Goal: Task Accomplishment & Management: Use online tool/utility

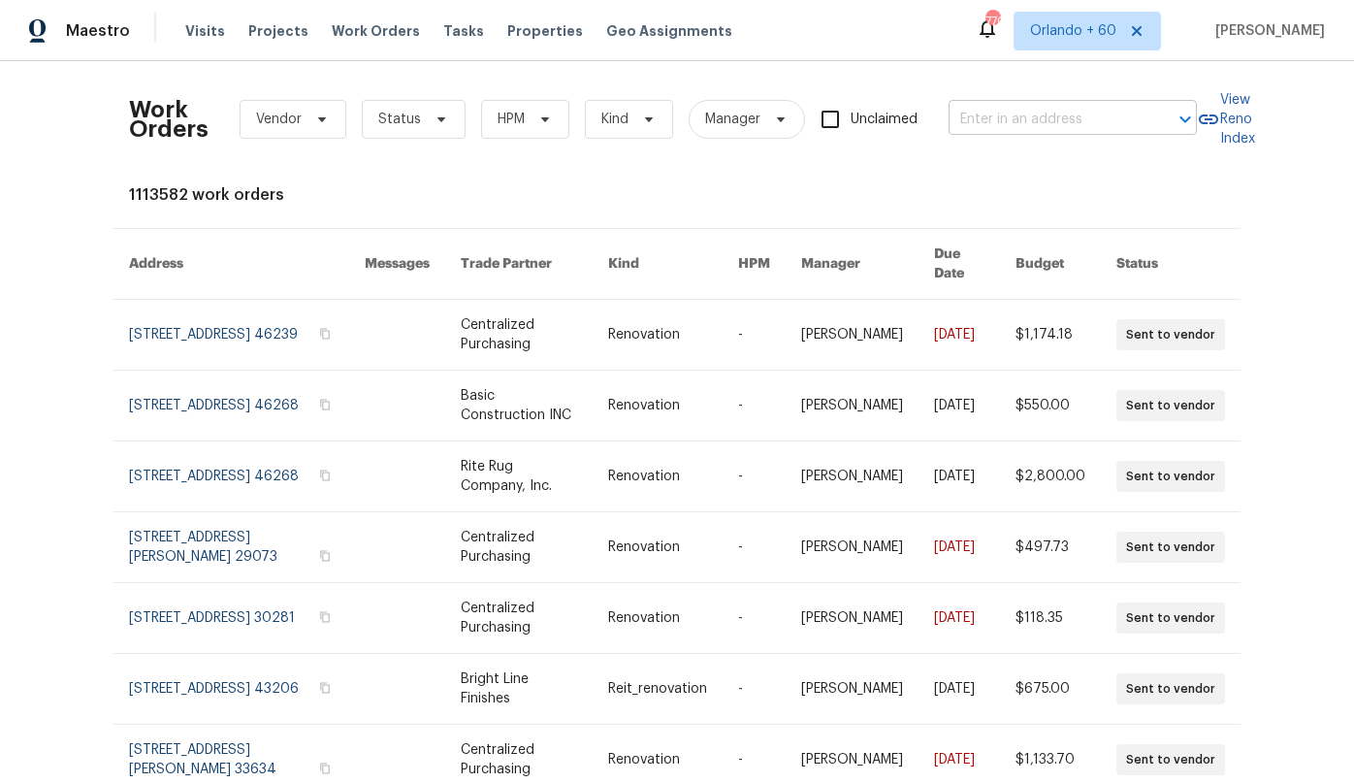
click at [1044, 116] on input "text" at bounding box center [1046, 120] width 194 height 30
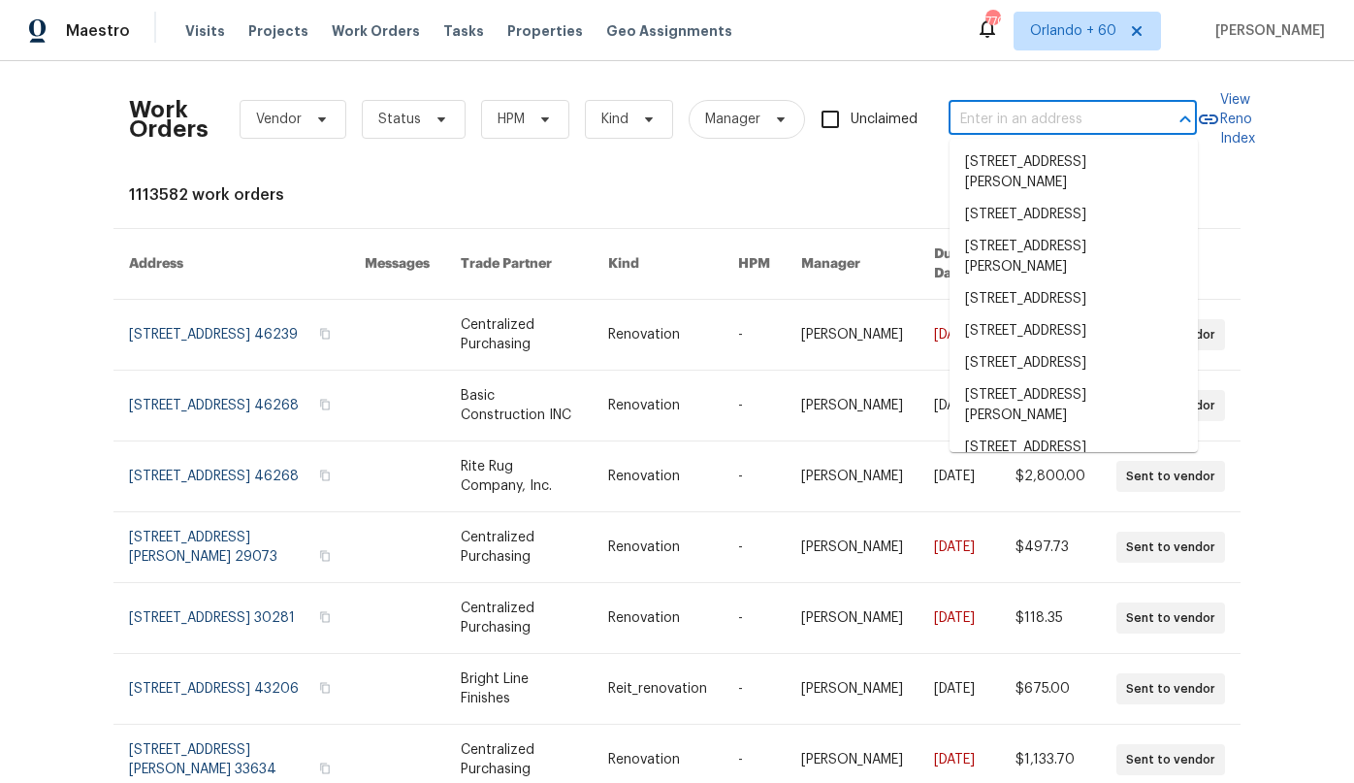
paste input "[STREET_ADDRESS]"
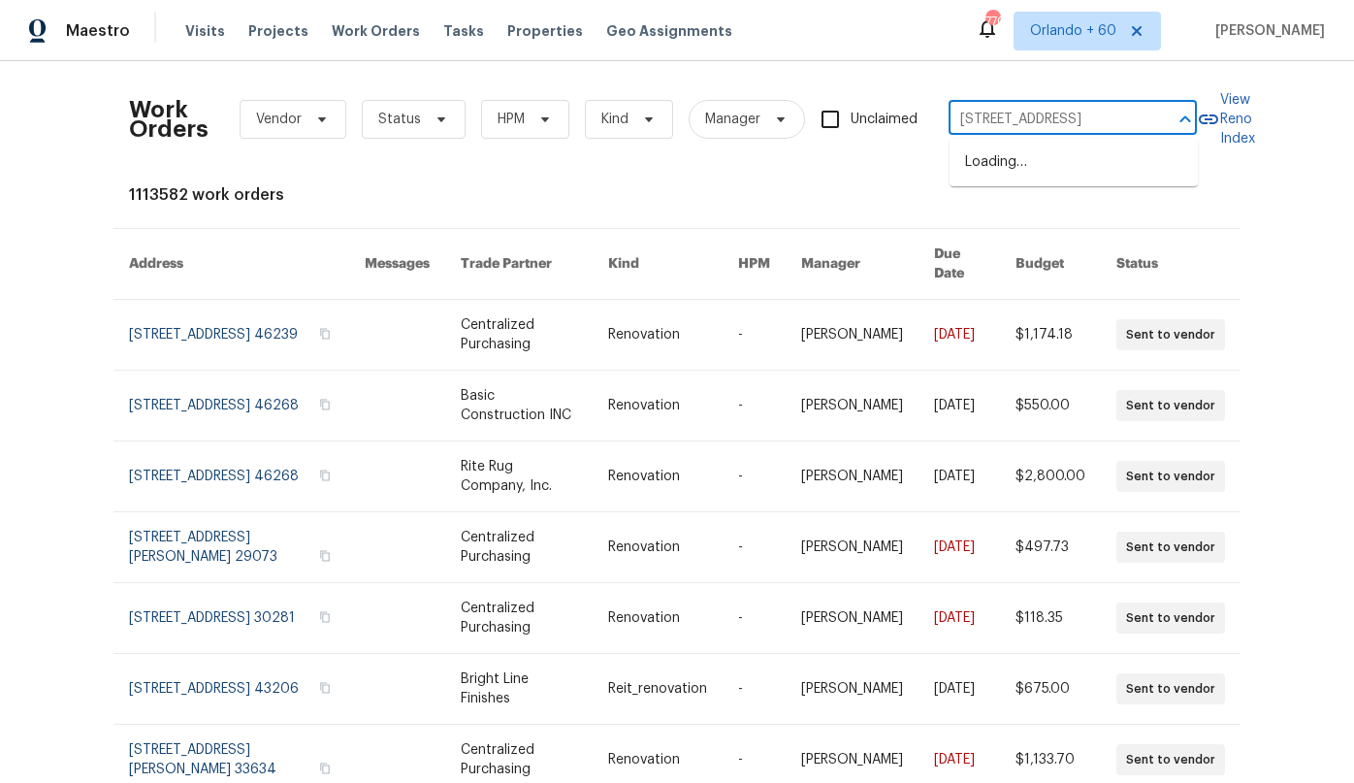
scroll to position [0, 72]
drag, startPoint x: 1140, startPoint y: 116, endPoint x: 1013, endPoint y: 110, distance: 127.2
click at [1013, 110] on div "[STREET_ADDRESS] ​" at bounding box center [1073, 120] width 248 height 30
drag, startPoint x: 994, startPoint y: 121, endPoint x: 1179, endPoint y: 142, distance: 186.4
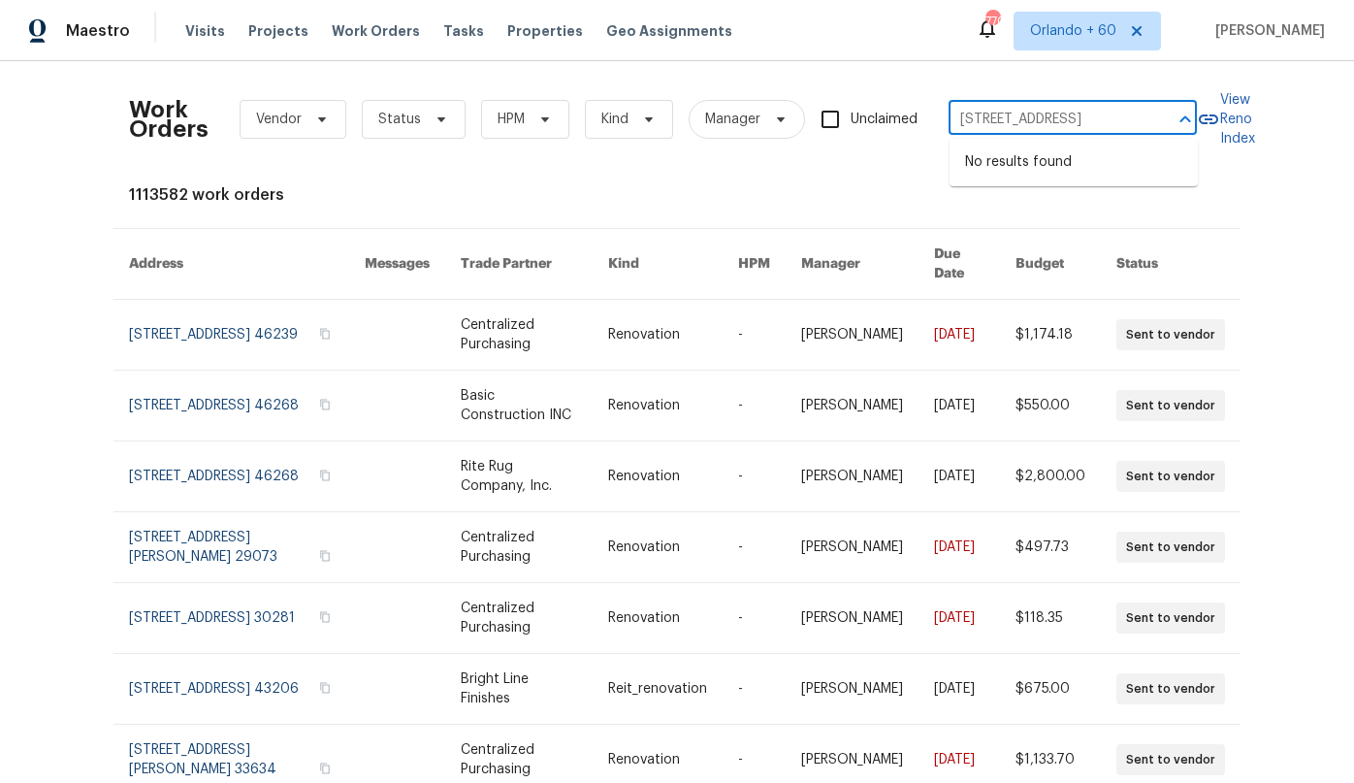
click at [1179, 142] on body "Maestro Visits Projects Work Orders Tasks Properties Geo Assignments 770 [GEOGR…" at bounding box center [677, 391] width 1354 height 783
type input "[STREET_ADDRESS]"
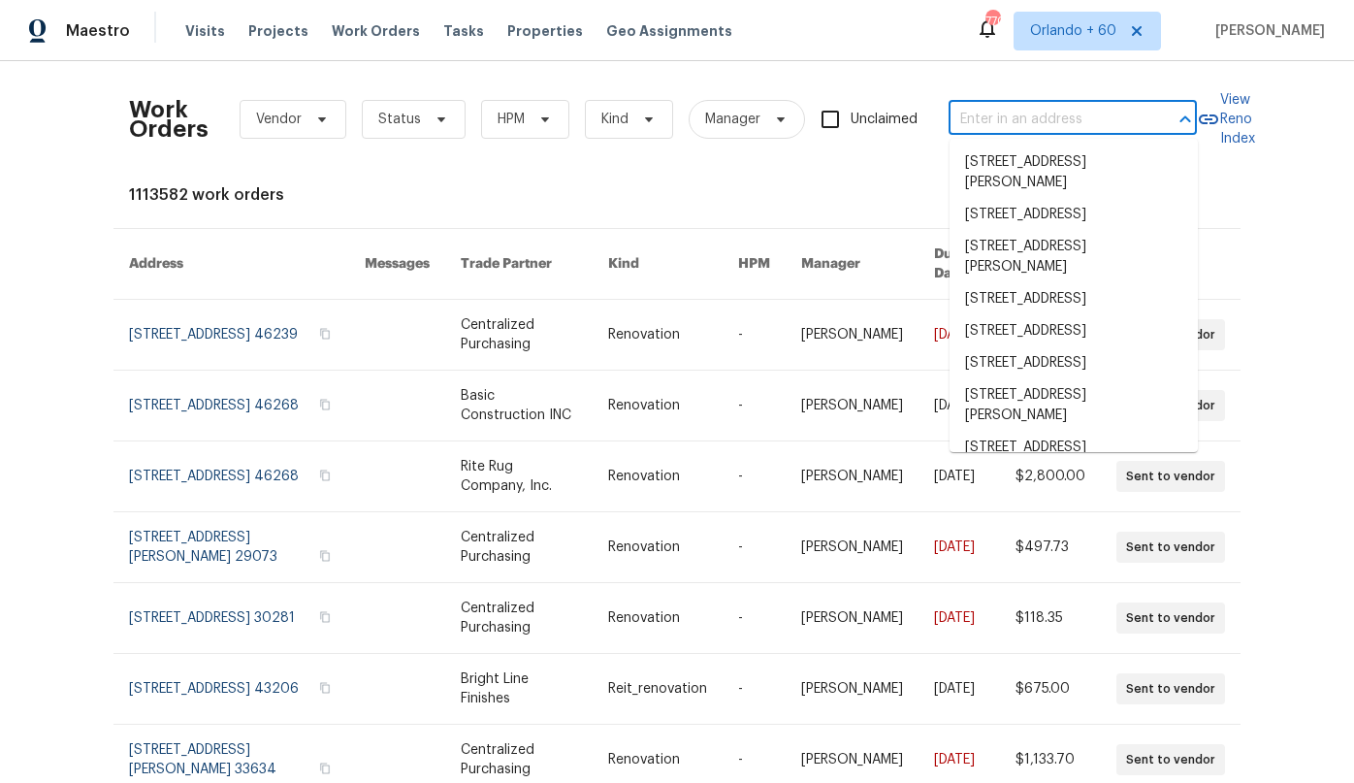
paste input "[GEOGRAPHIC_DATA], [GEOGRAPHIC_DATA]"
type input "[GEOGRAPHIC_DATA], [GEOGRAPHIC_DATA]"
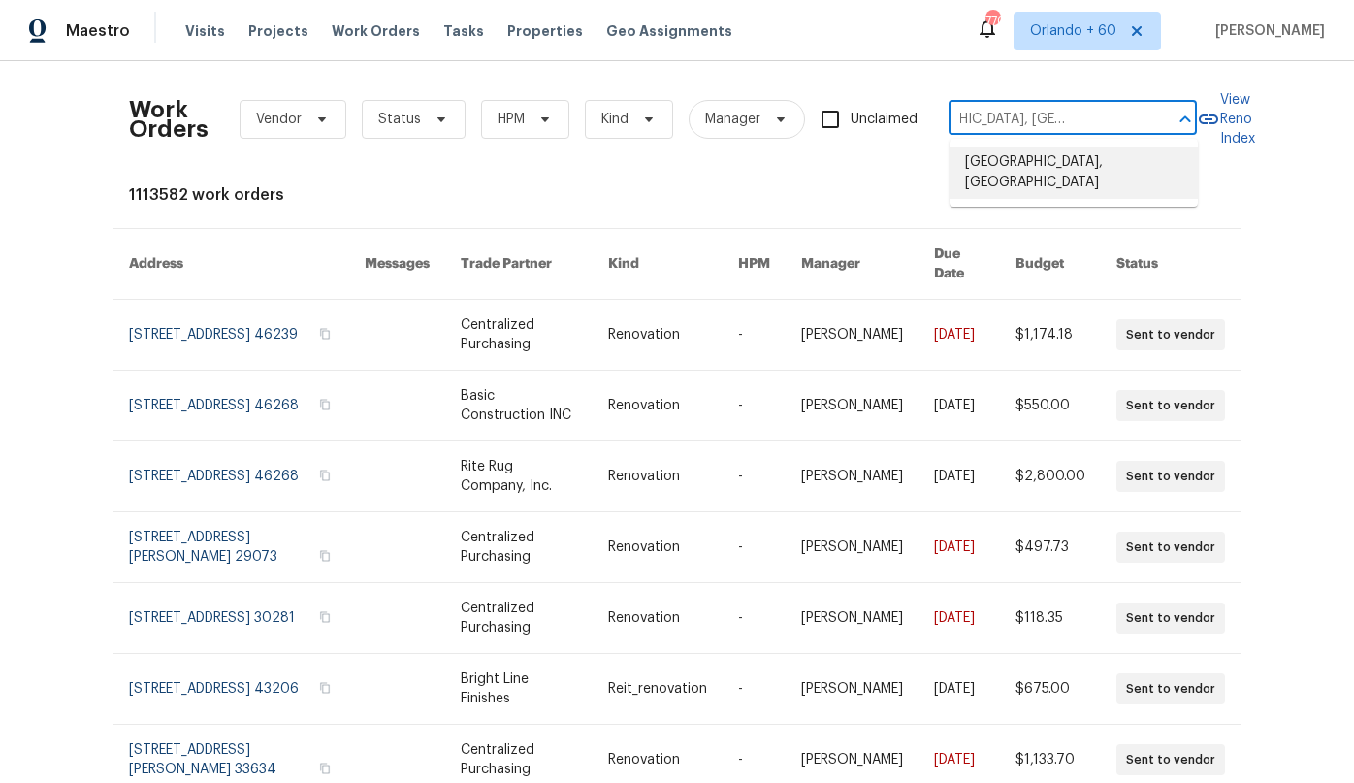
click at [1105, 165] on li "[GEOGRAPHIC_DATA], [GEOGRAPHIC_DATA]" at bounding box center [1074, 172] width 248 height 52
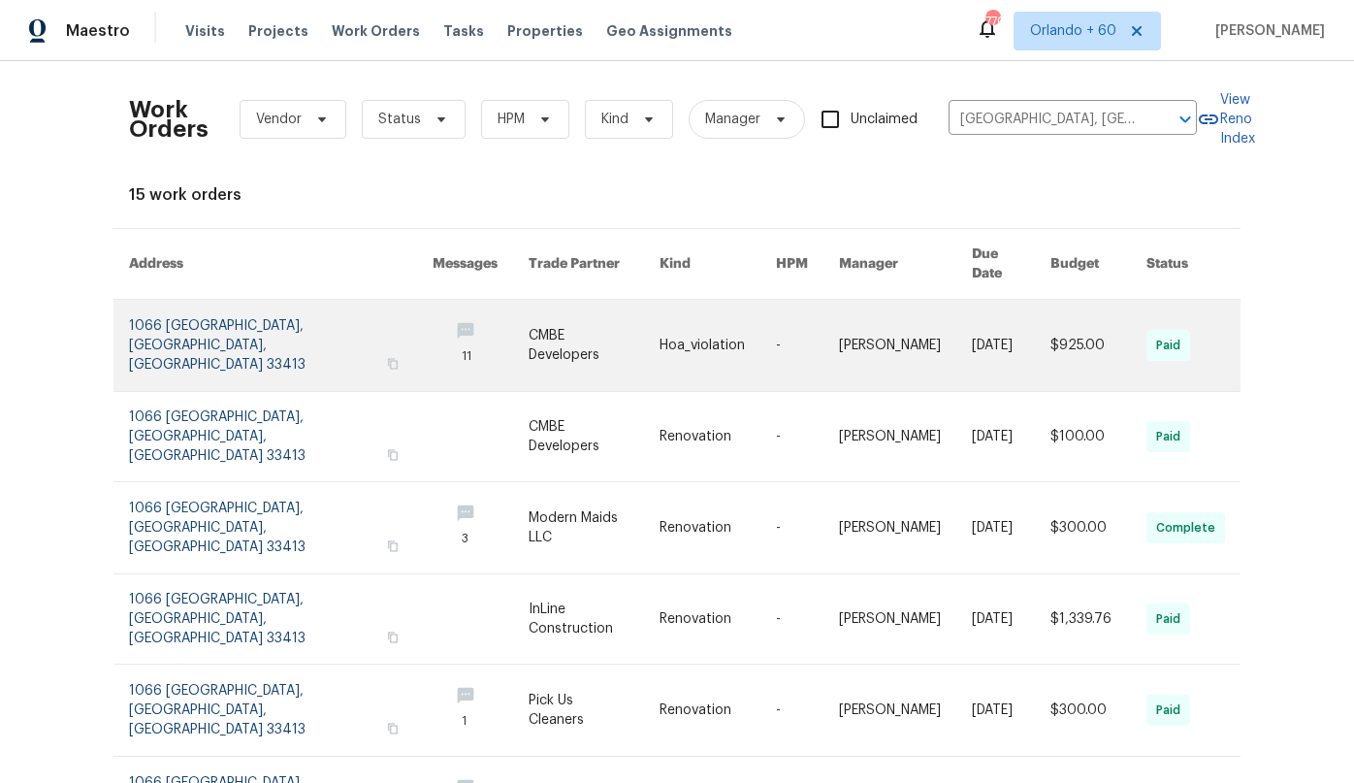
click at [231, 336] on link at bounding box center [281, 345] width 304 height 91
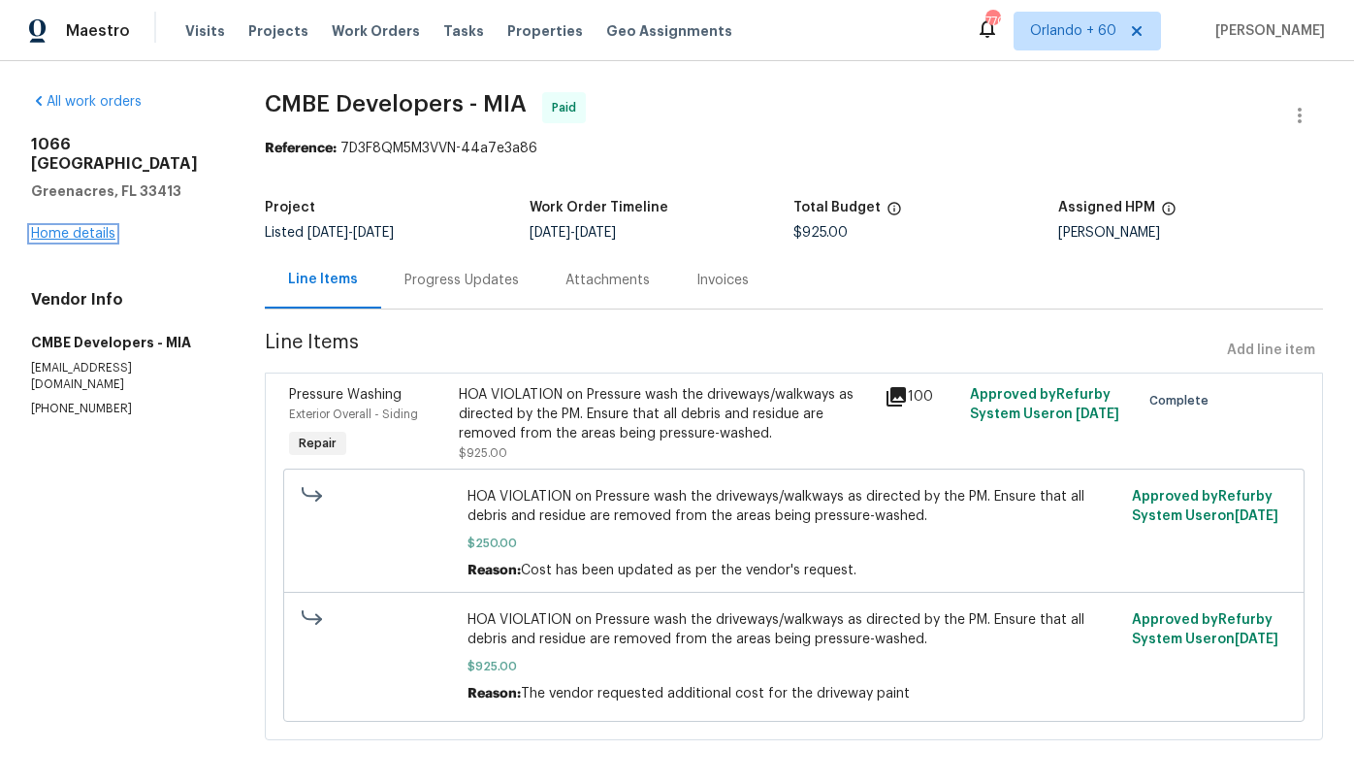
click at [99, 227] on link "Home details" at bounding box center [73, 234] width 84 height 14
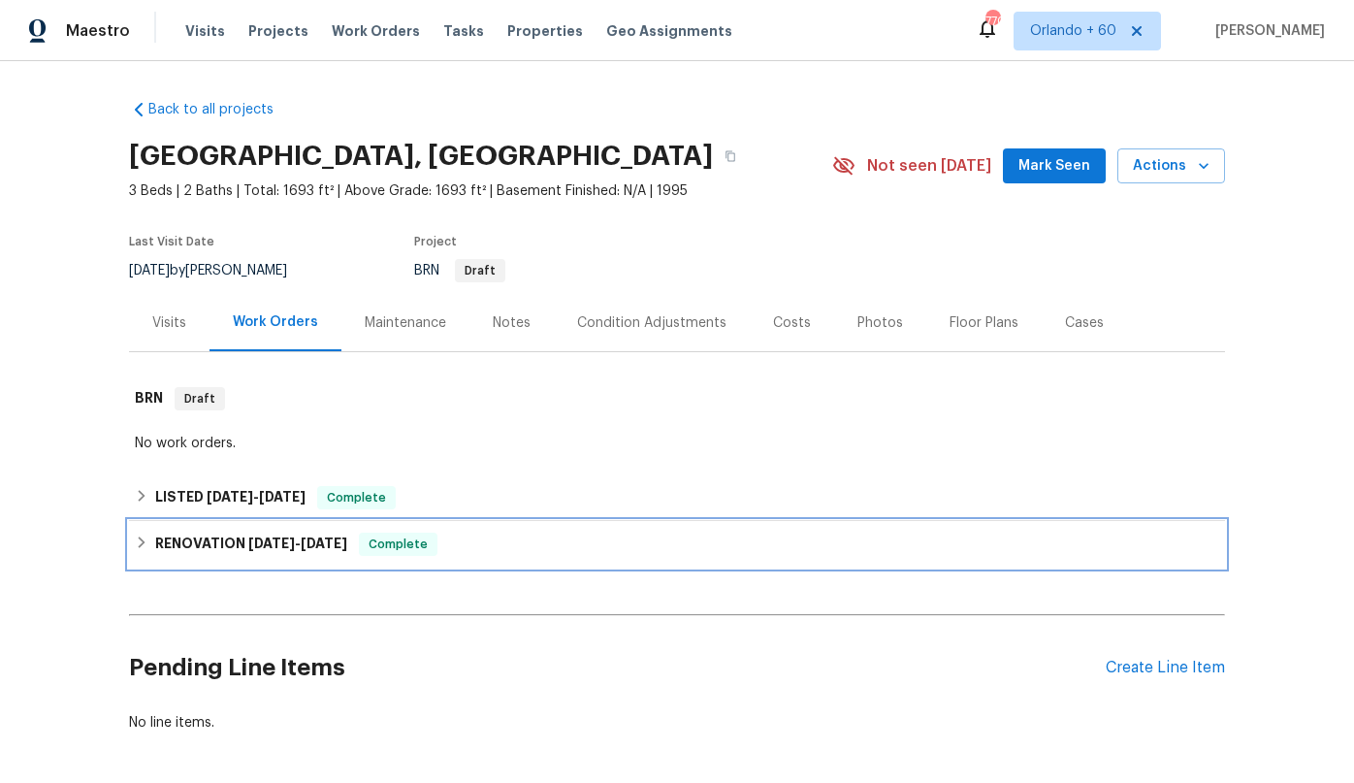
click at [182, 543] on h6 "RENOVATION [DATE] - [DATE]" at bounding box center [251, 543] width 192 height 23
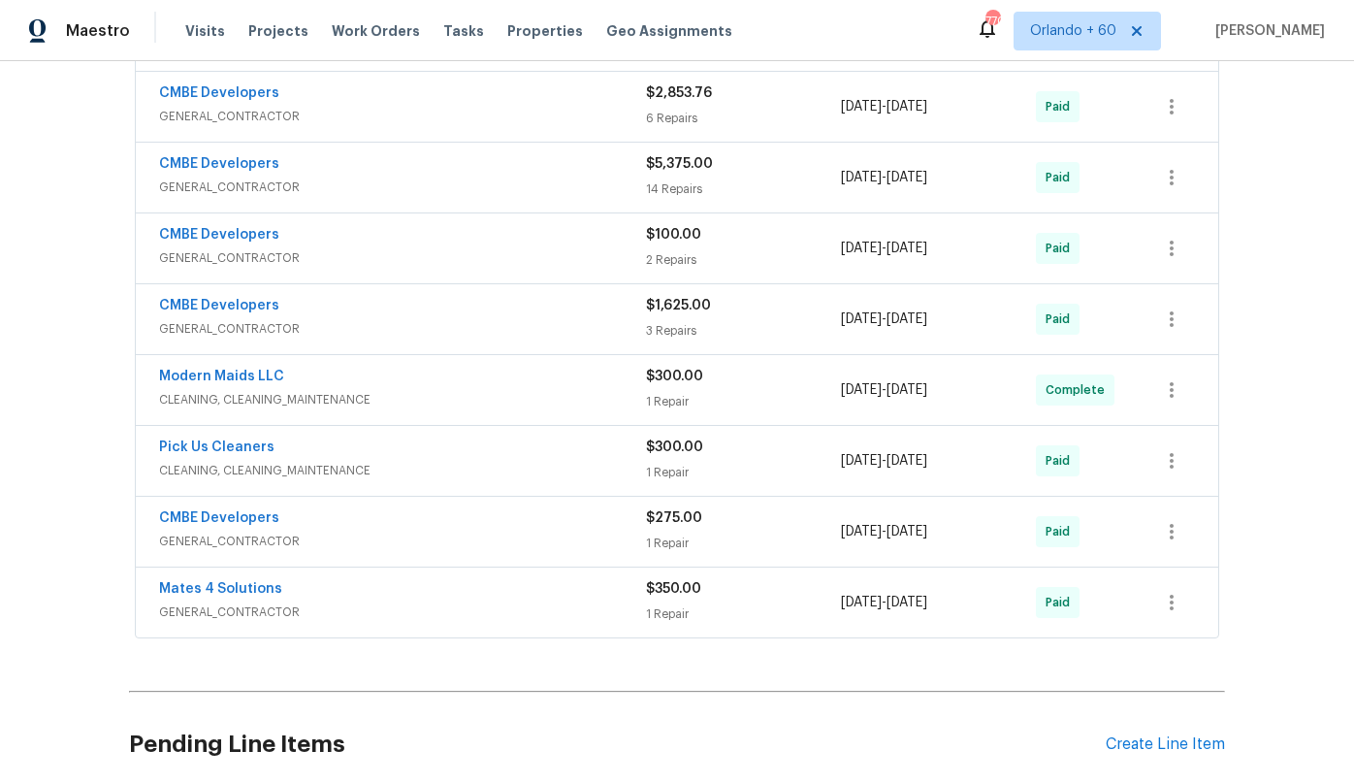
scroll to position [854, 0]
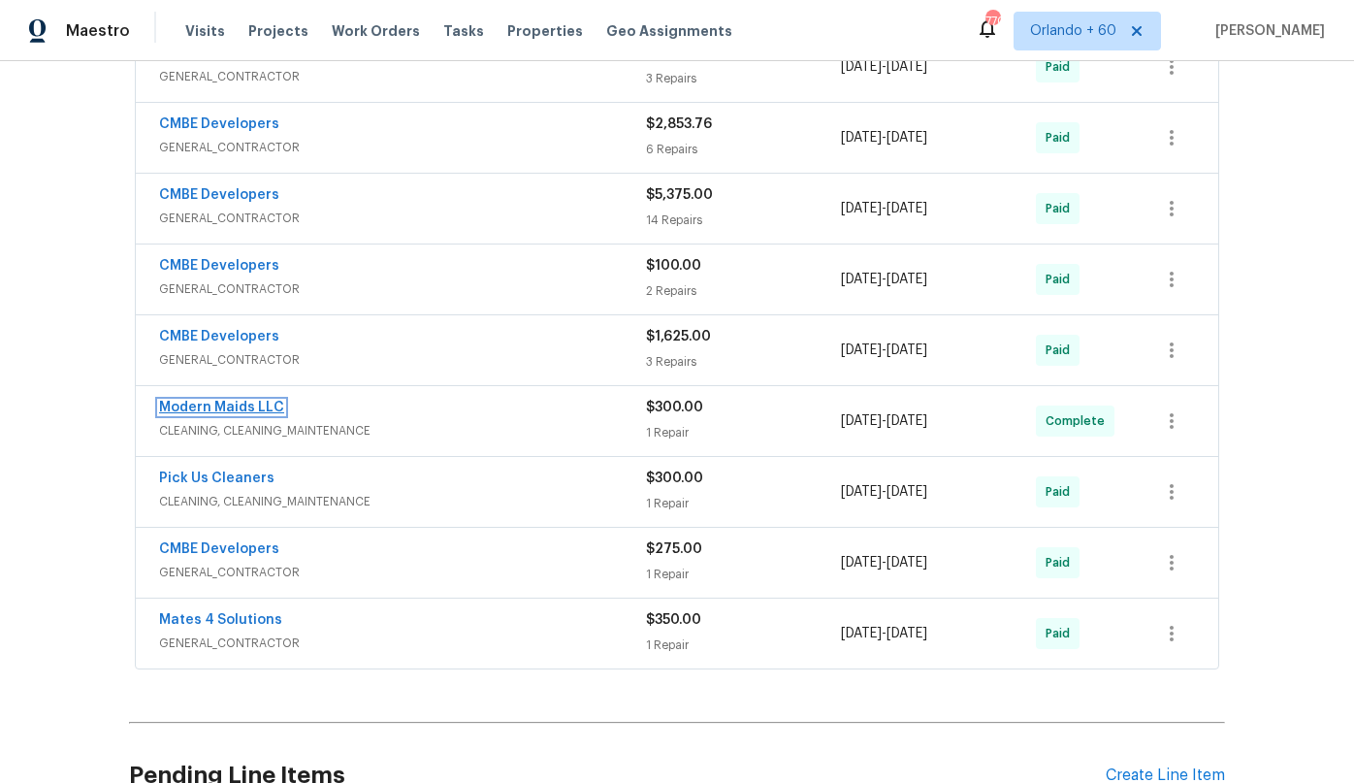
click at [219, 406] on link "Modern Maids LLC" at bounding box center [221, 408] width 125 height 14
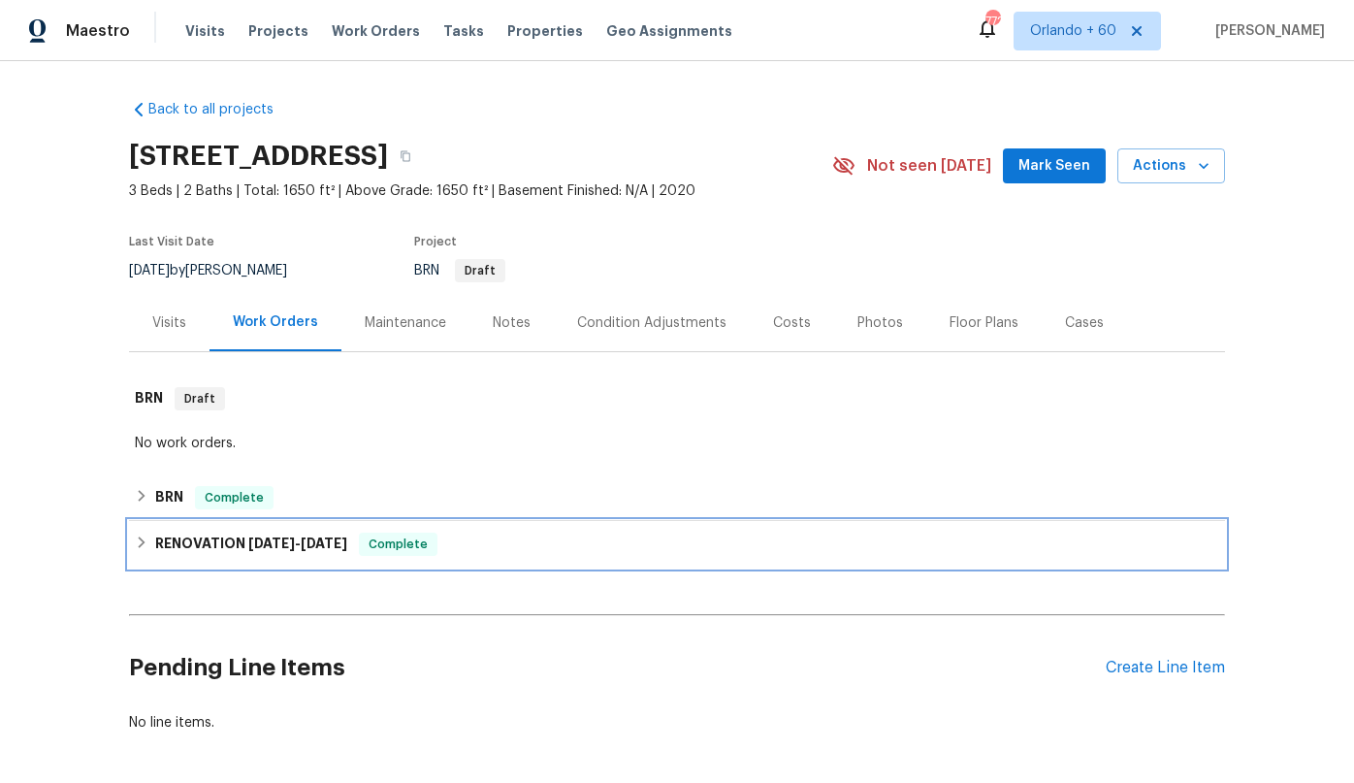
click at [179, 543] on h6 "RENOVATION 1/10/25 - 1/11/25" at bounding box center [251, 543] width 192 height 23
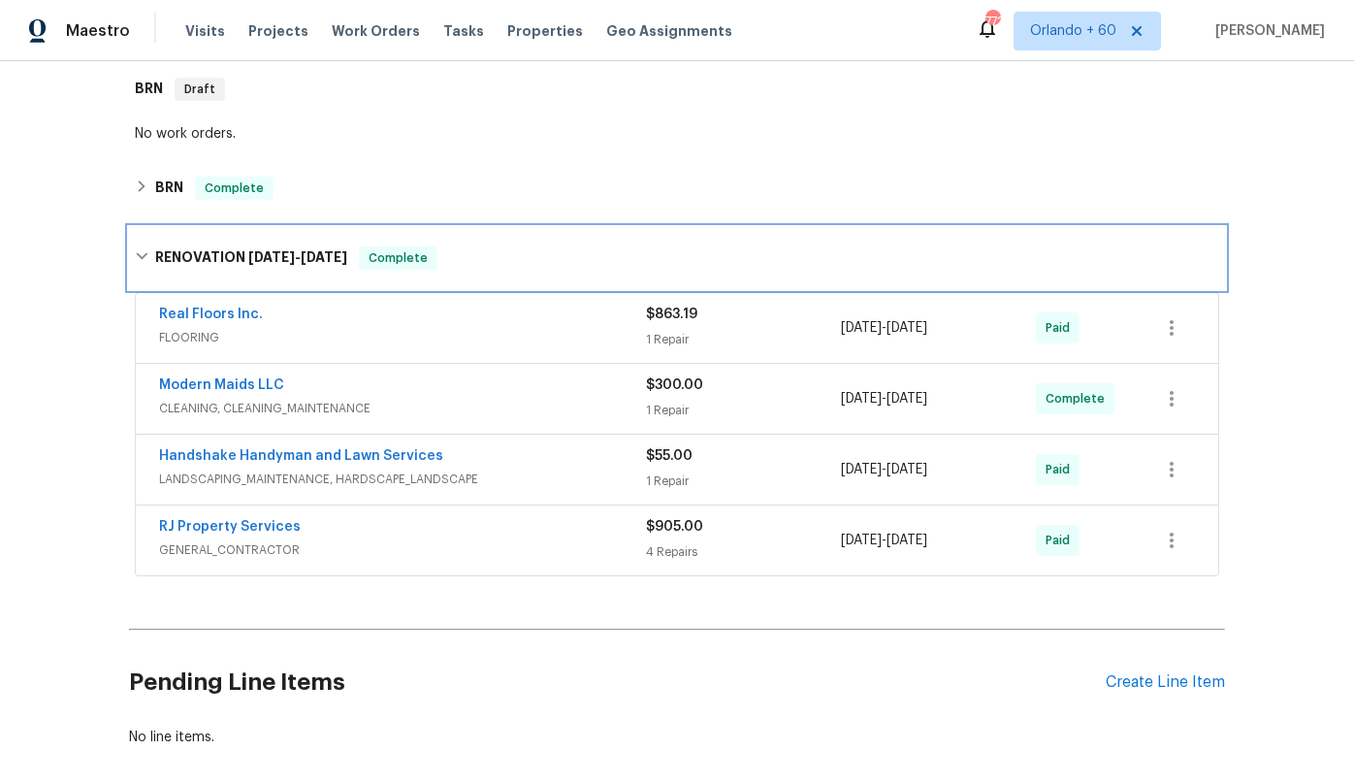
scroll to position [368, 0]
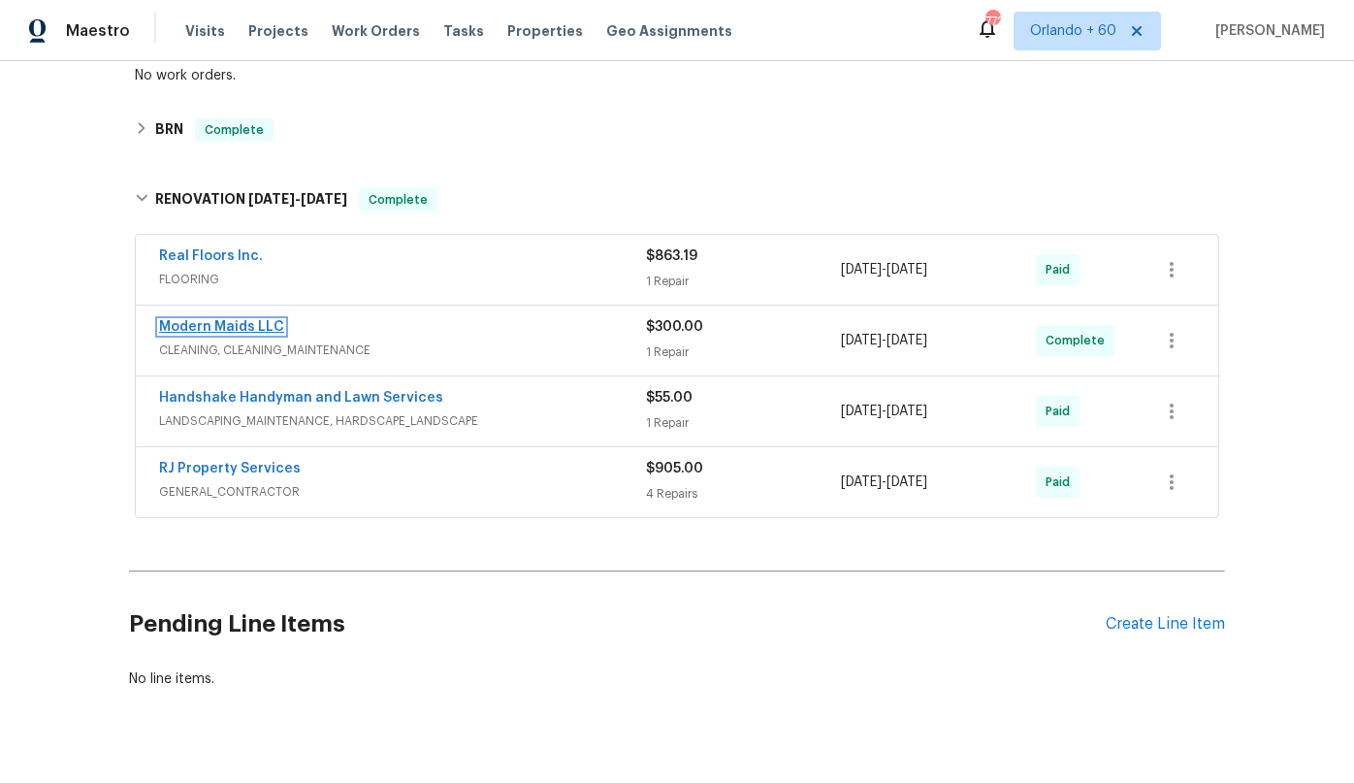
click at [194, 324] on link "Modern Maids LLC" at bounding box center [221, 327] width 125 height 14
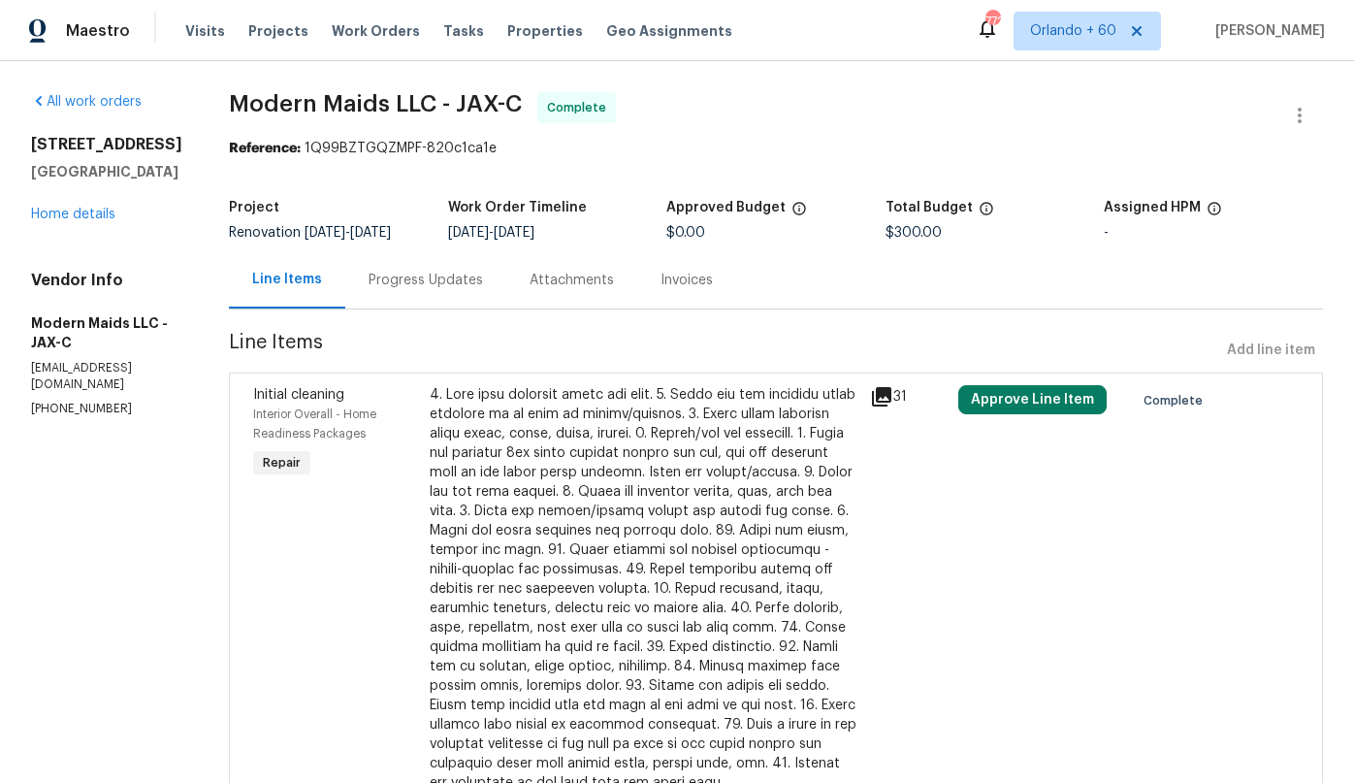
scroll to position [139, 0]
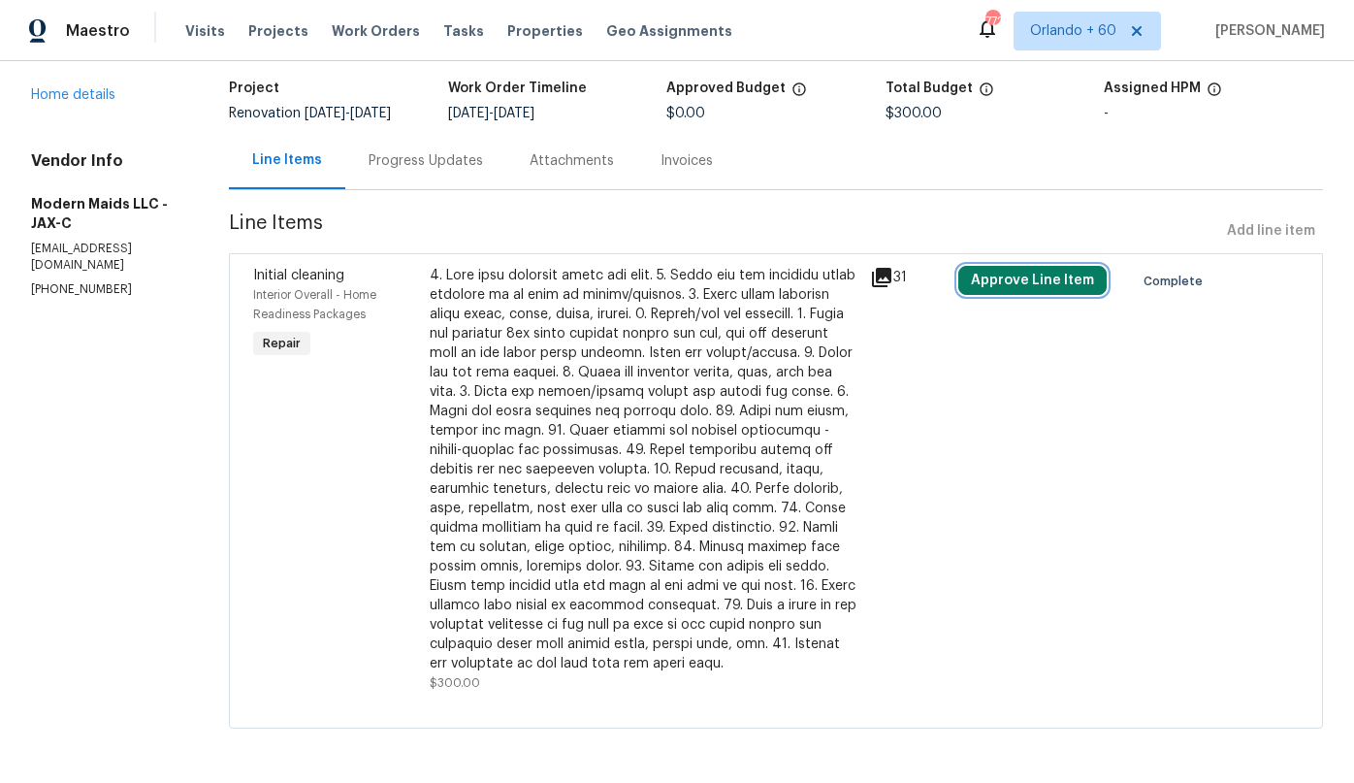
click at [1069, 266] on button "Approve Line Item" at bounding box center [1032, 280] width 148 height 29
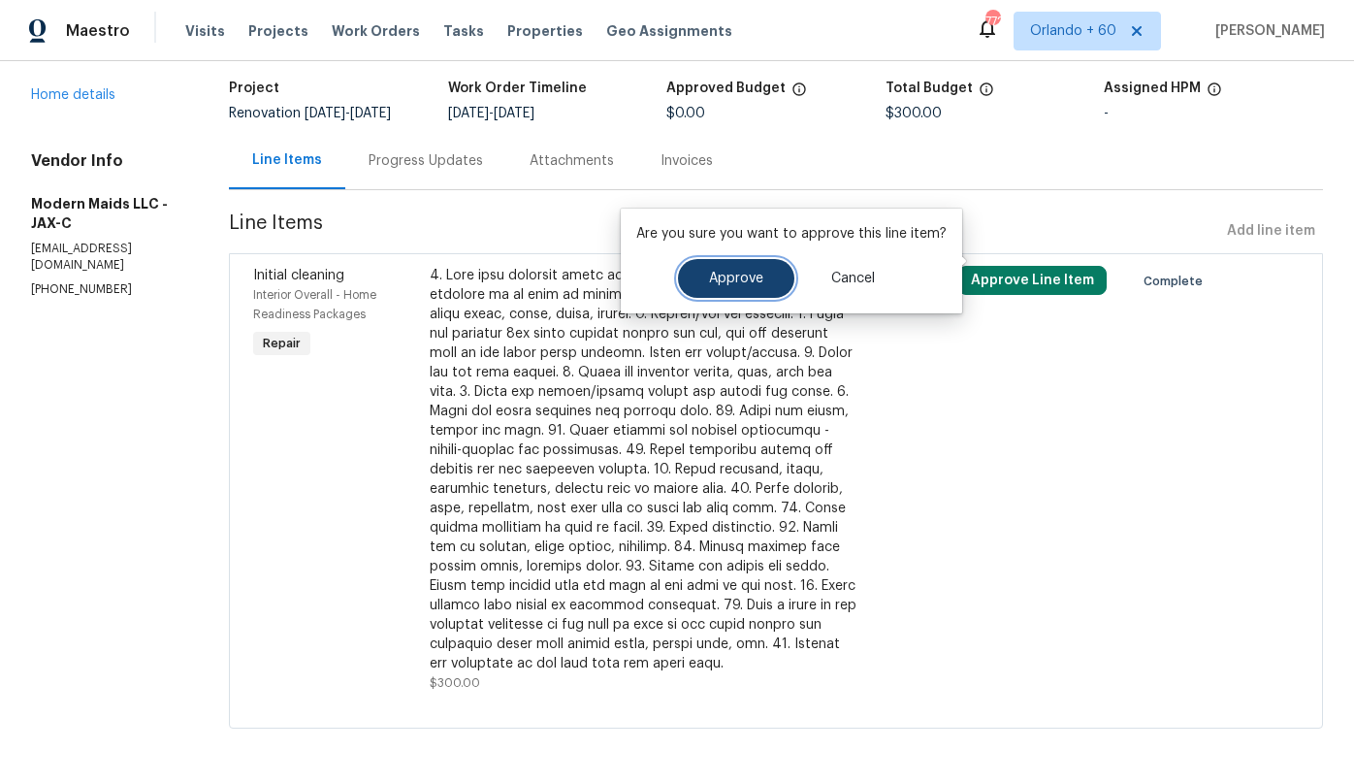
click at [733, 275] on span "Approve" at bounding box center [736, 279] width 54 height 15
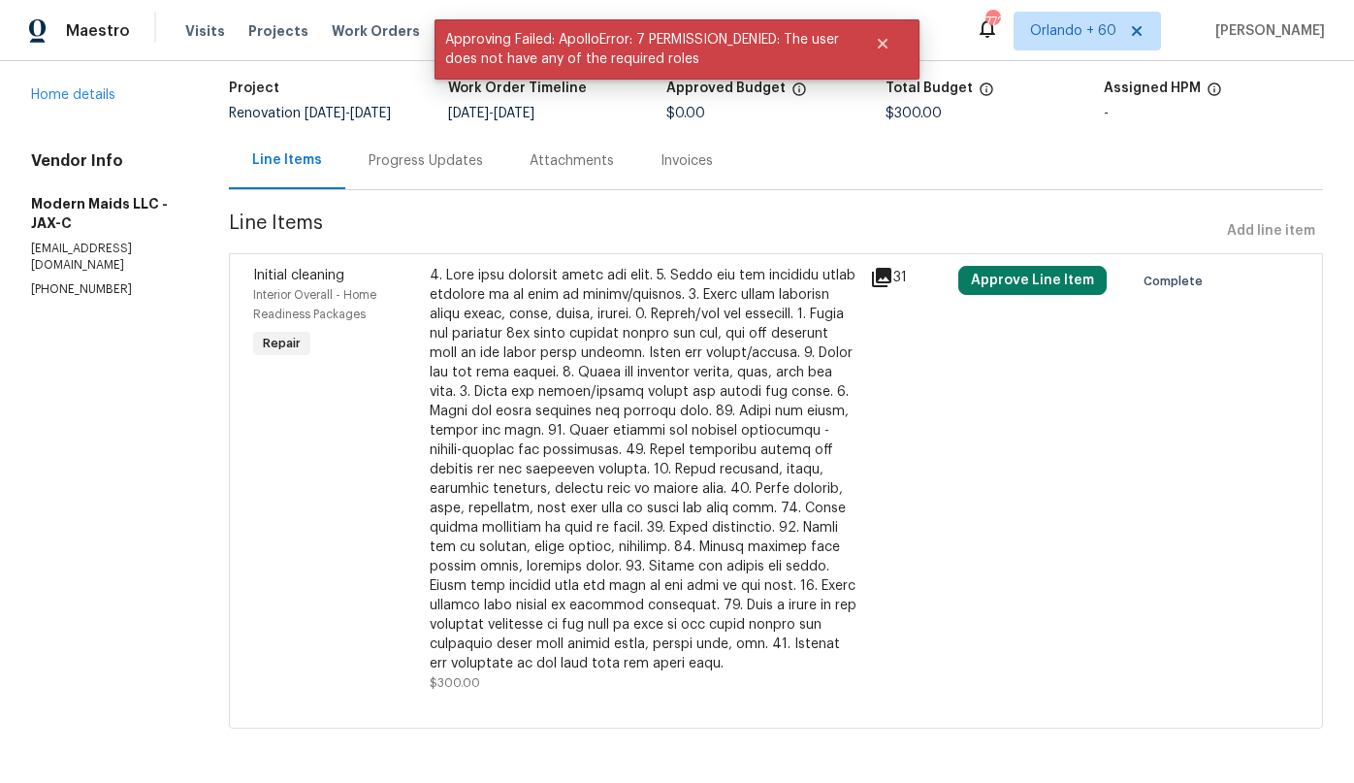
click at [717, 306] on div at bounding box center [644, 469] width 429 height 407
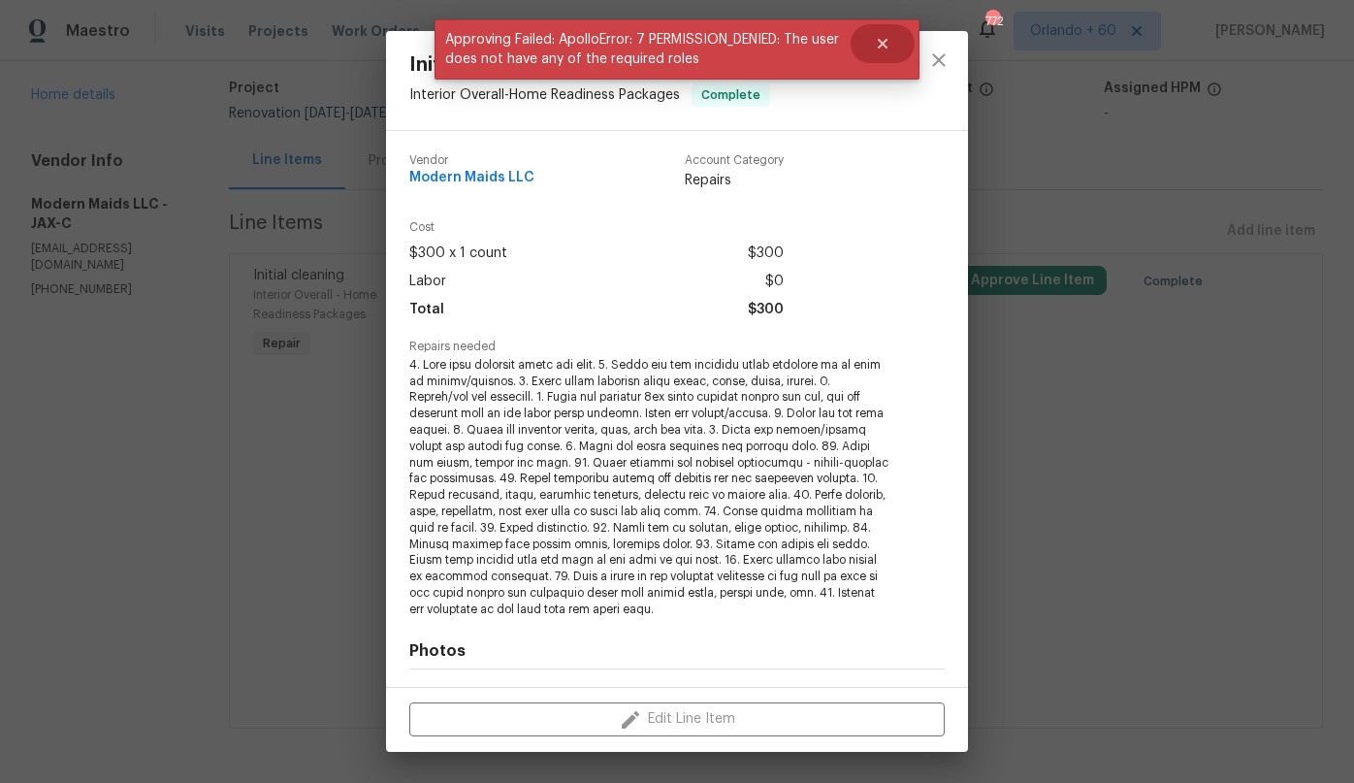
click at [880, 47] on icon "Close" at bounding box center [883, 44] width 10 height 10
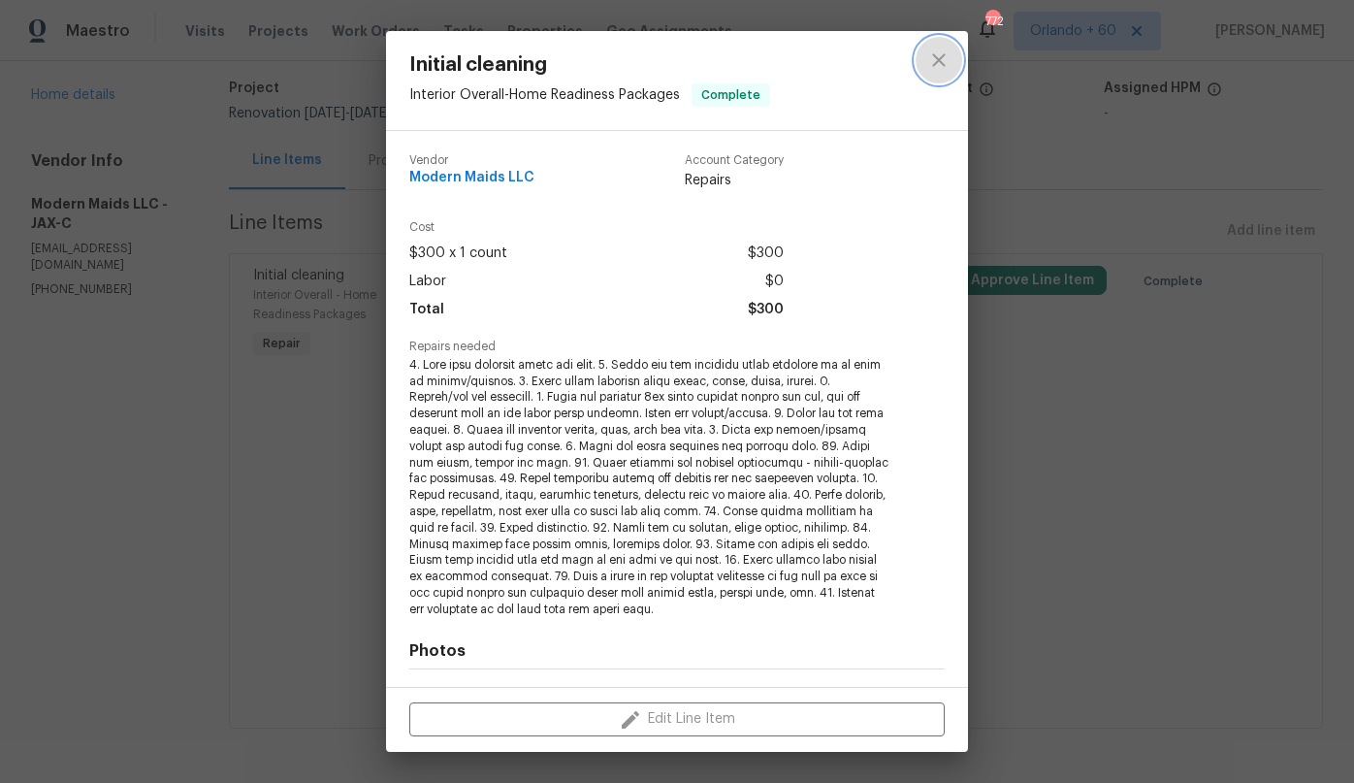
click at [951, 51] on button "close" at bounding box center [939, 60] width 47 height 47
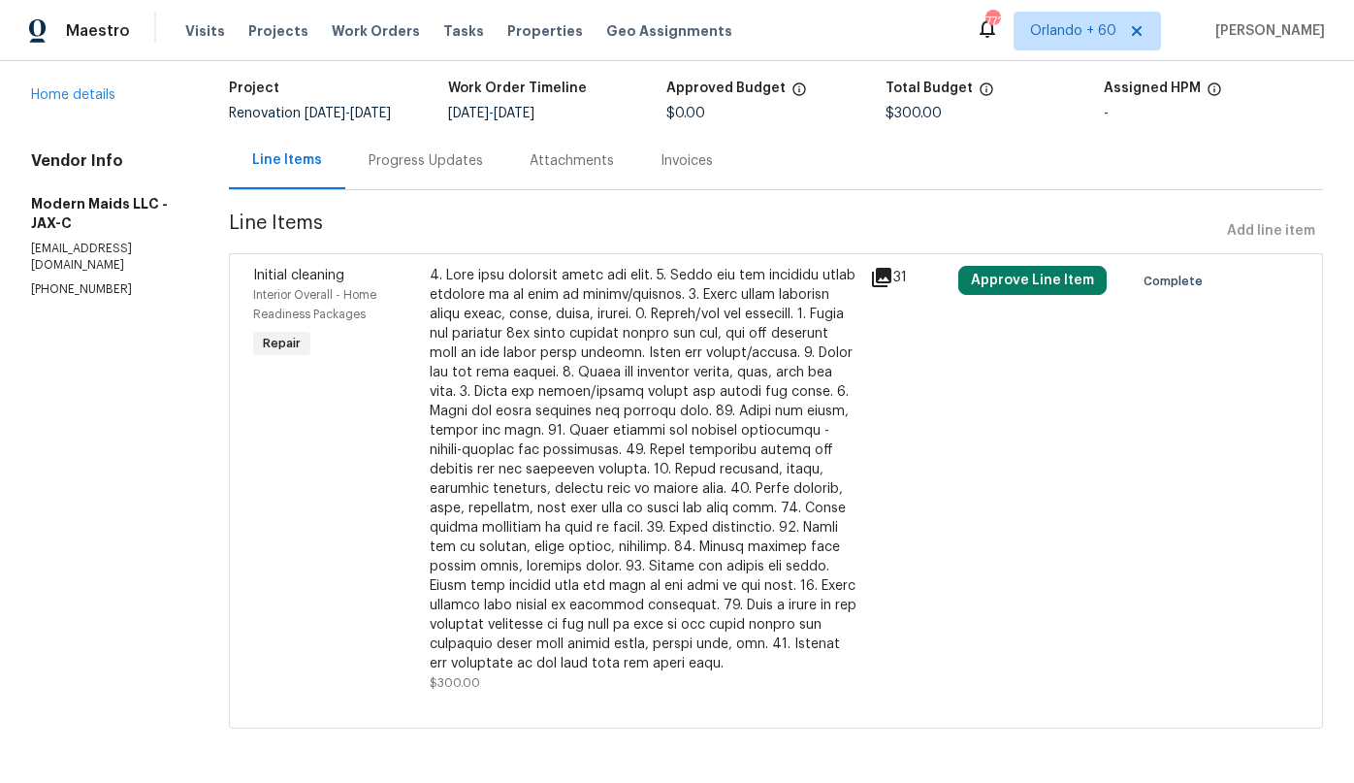
scroll to position [0, 0]
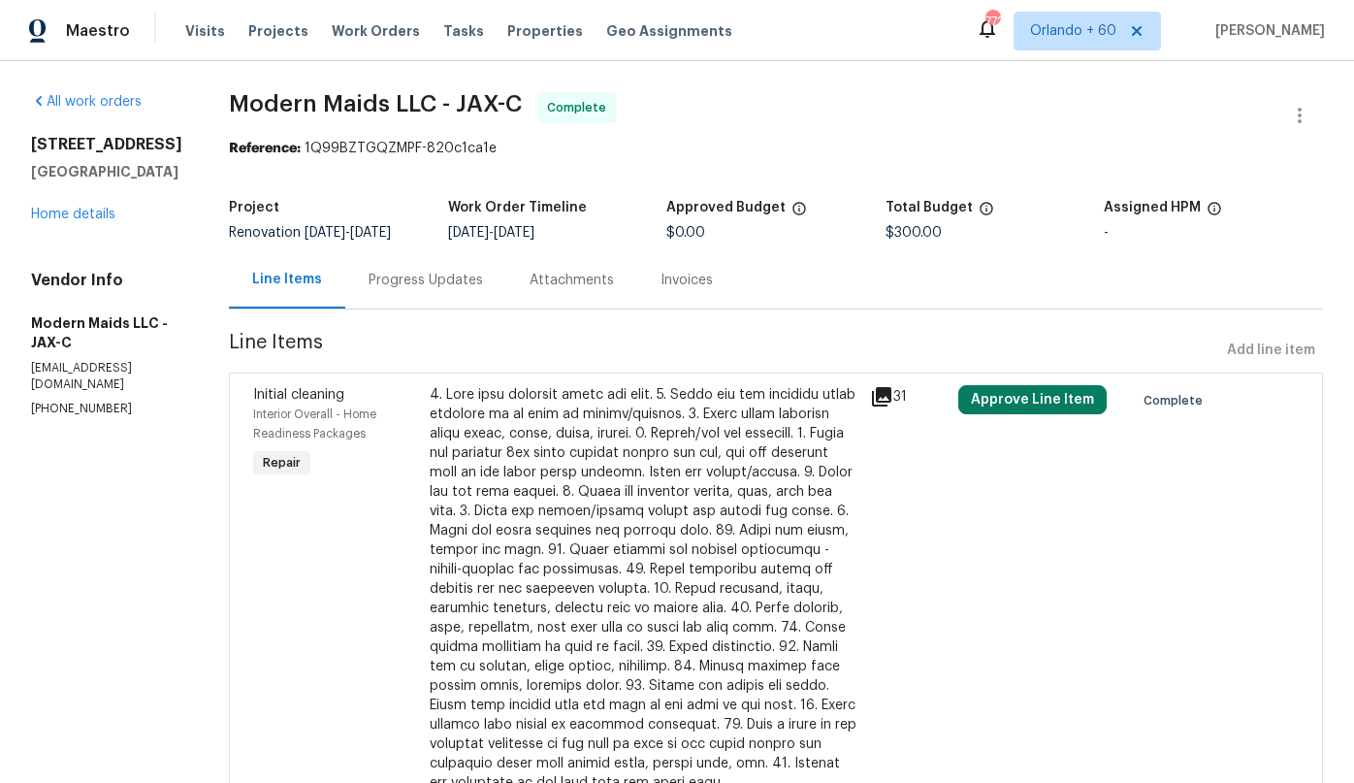
click at [182, 403] on section "All work orders 12022 Nogoya St Jacksonville, FL 32256 Home details Vendor Info…" at bounding box center [106, 481] width 151 height 779
